Goal: Transaction & Acquisition: Purchase product/service

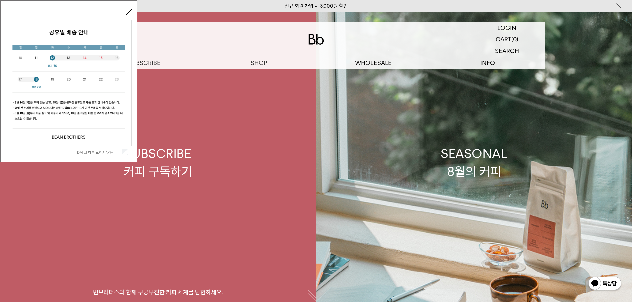
click at [0, 0] on p "숍" at bounding box center [0, 0] width 0 height 0
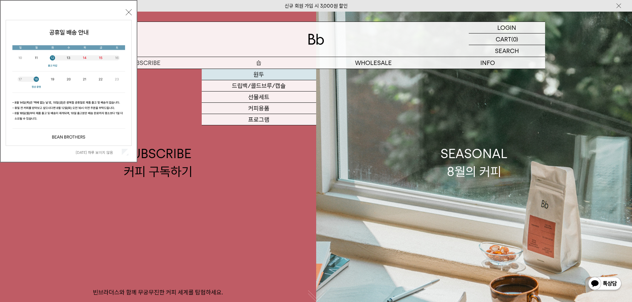
click at [261, 75] on link "원두" at bounding box center [259, 74] width 114 height 11
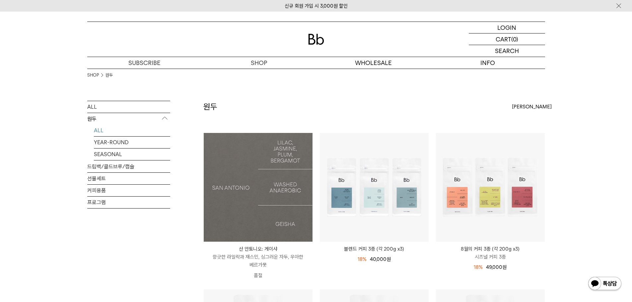
scroll to position [66, 0]
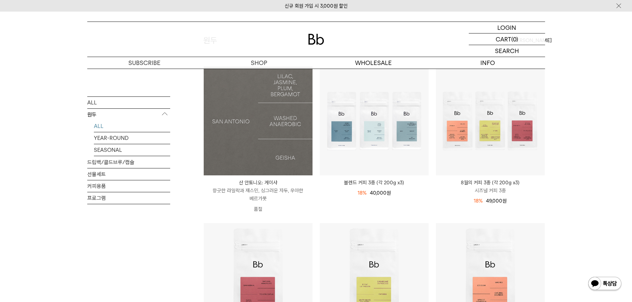
click at [247, 122] on img at bounding box center [258, 121] width 109 height 109
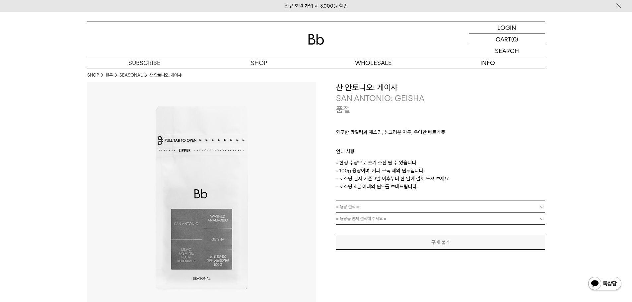
click at [427, 208] on link "= 용량 선택 =" at bounding box center [440, 207] width 209 height 12
click at [531, 208] on link "= 용량 선택 =" at bounding box center [440, 207] width 209 height 12
click at [539, 208] on b at bounding box center [541, 207] width 7 height 7
click at [543, 208] on b at bounding box center [541, 207] width 7 height 7
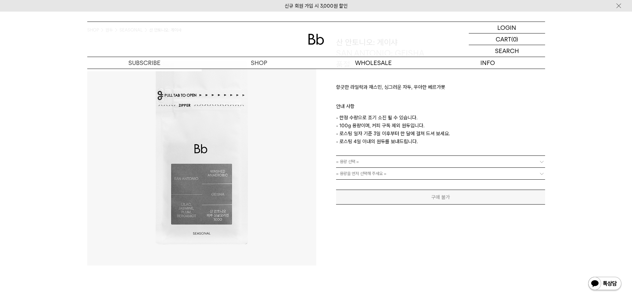
scroll to position [33, 0]
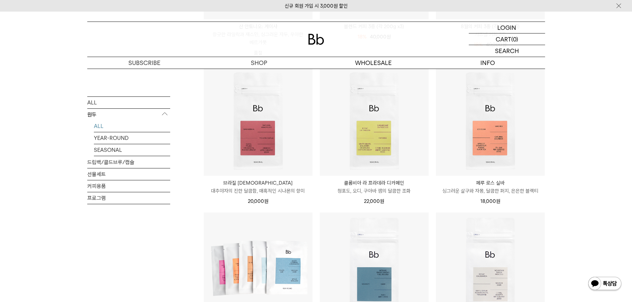
scroll to position [232, 0]
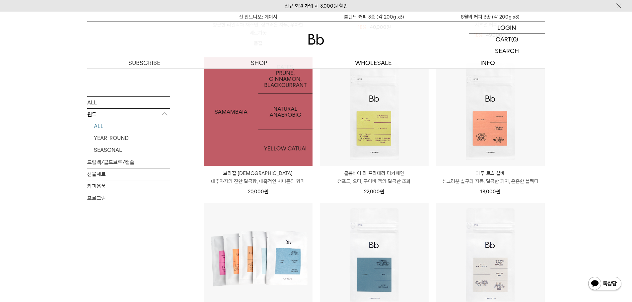
click at [282, 142] on img at bounding box center [258, 111] width 109 height 109
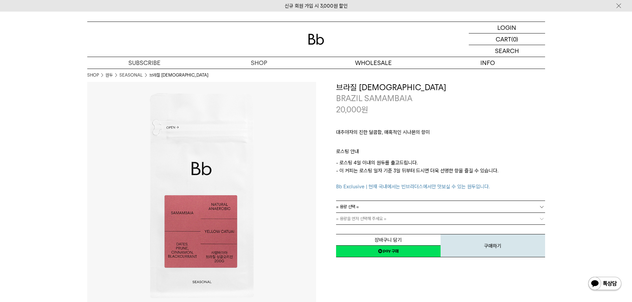
click at [418, 202] on link "= 용량 선택 =" at bounding box center [440, 207] width 209 height 12
drag, startPoint x: 420, startPoint y: 131, endPoint x: 390, endPoint y: 125, distance: 30.8
click at [420, 131] on p "대추야자의 진한 달콤함, 매혹적인 시나몬의 향미" at bounding box center [440, 133] width 209 height 11
